Goal: Book appointment/travel/reservation

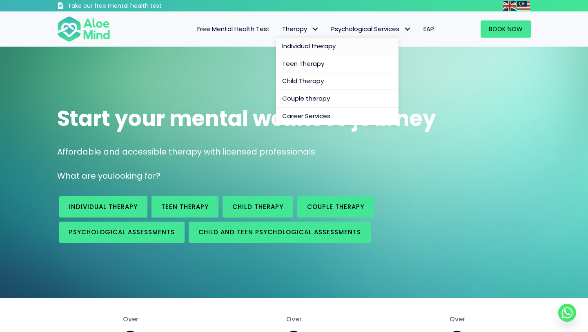
click at [311, 44] on span "Individual therapy" at bounding box center [309, 46] width 54 height 9
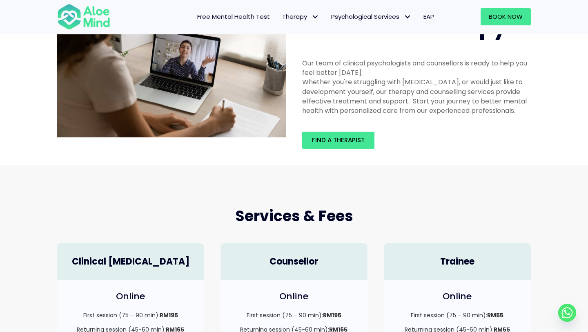
scroll to position [49, 0]
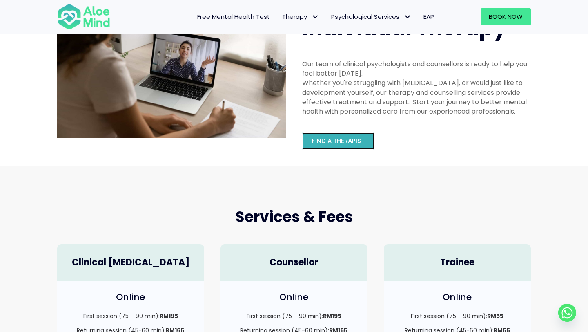
click at [332, 142] on span "Find a therapist" at bounding box center [338, 140] width 53 height 9
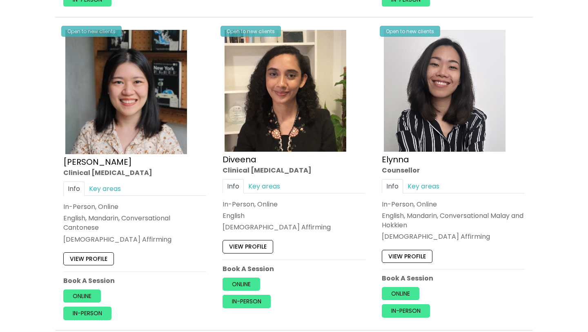
scroll to position [1040, 0]
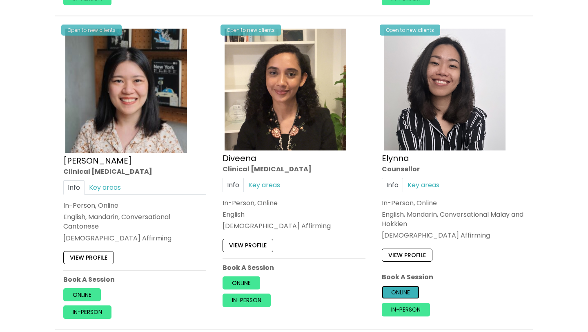
click at [412, 296] on link "Online" at bounding box center [401, 292] width 38 height 13
